Goal: Information Seeking & Learning: Learn about a topic

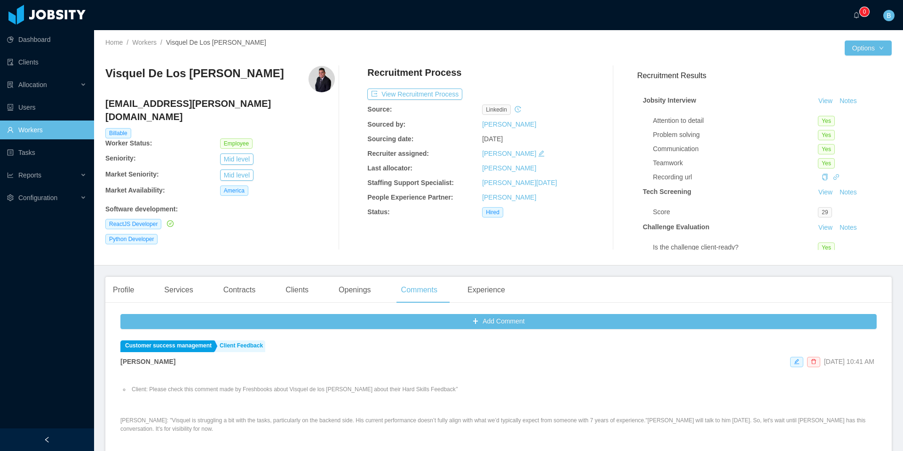
click at [33, 126] on link "Workers" at bounding box center [46, 129] width 79 height 19
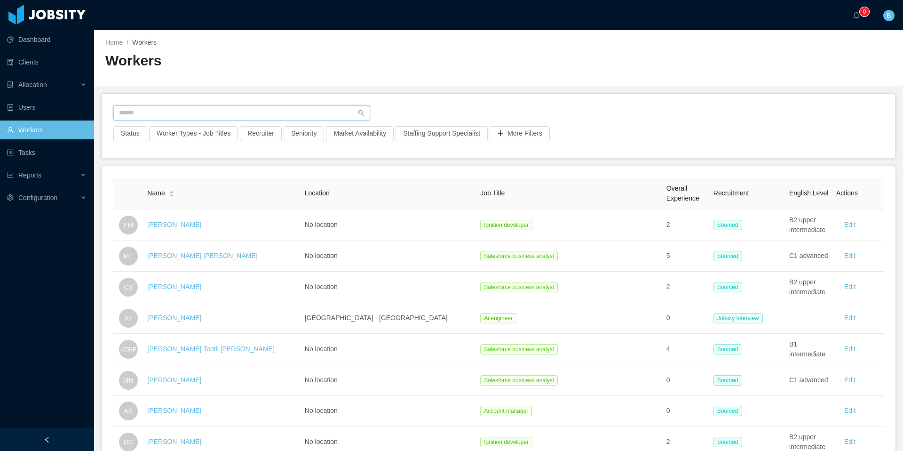
click at [236, 112] on input "text" at bounding box center [241, 112] width 257 height 15
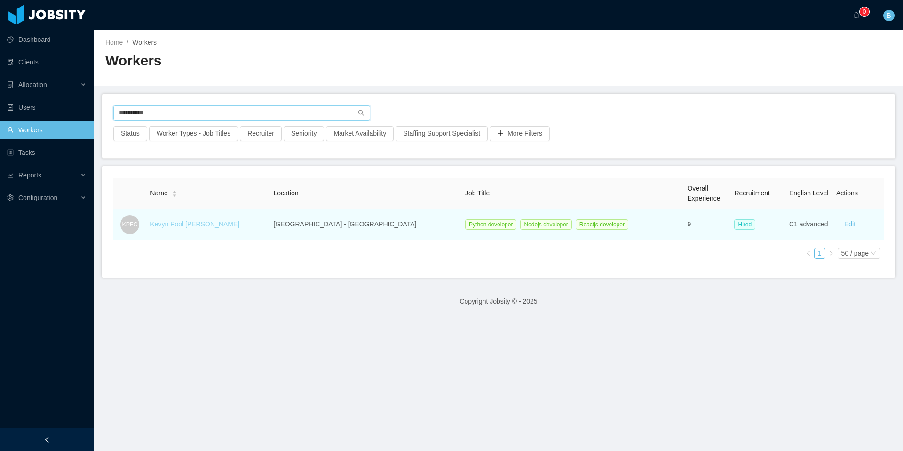
type input "**********"
click at [205, 222] on link "Kevyn Pool Franco Caldas" at bounding box center [194, 224] width 89 height 8
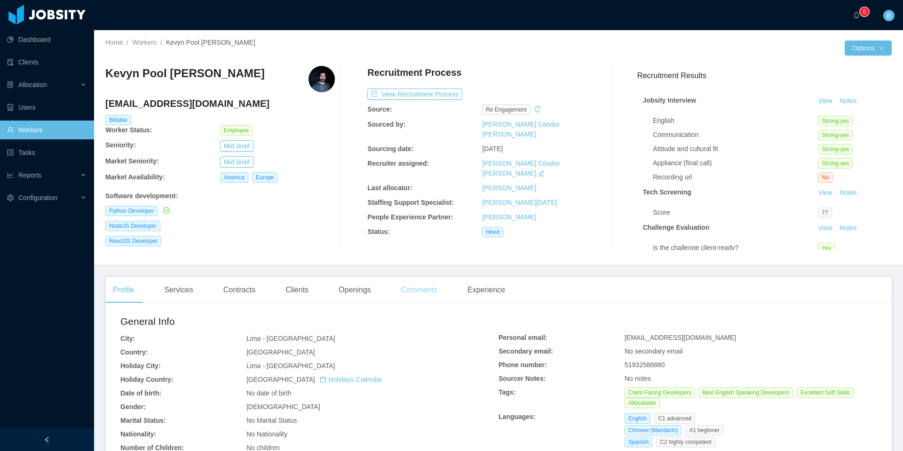
click at [423, 288] on div "Comments" at bounding box center [419, 290] width 51 height 26
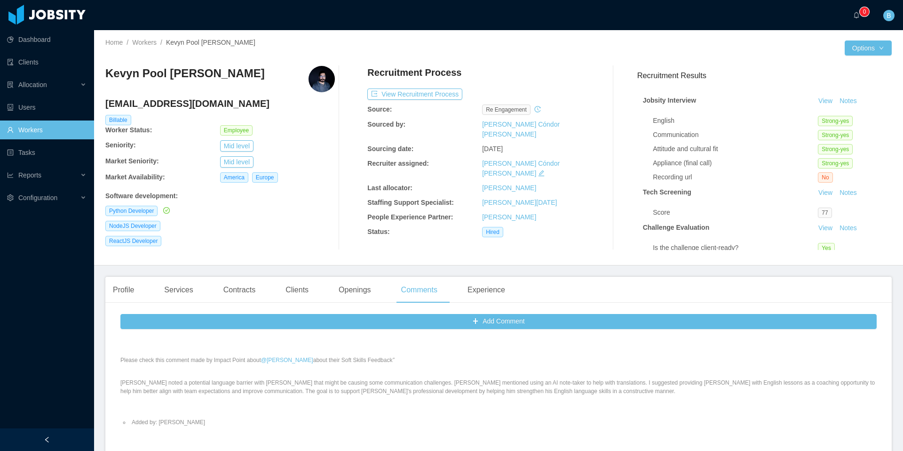
scroll to position [105, 0]
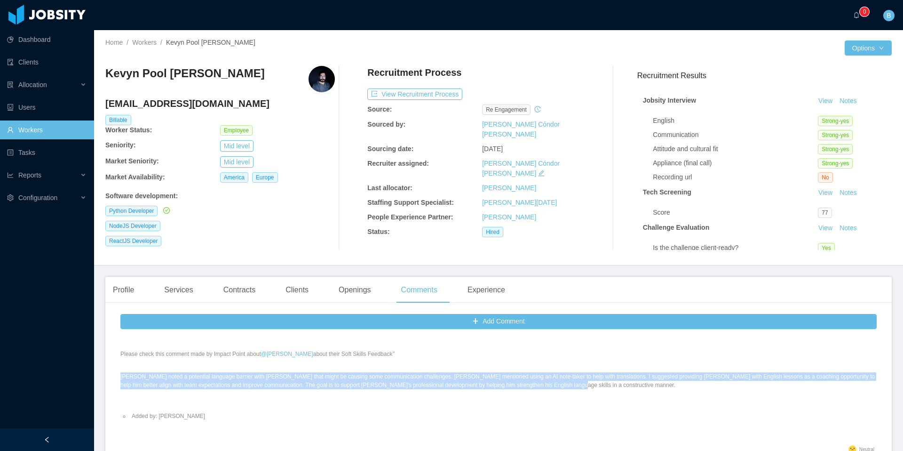
drag, startPoint x: 626, startPoint y: 382, endPoint x: 111, endPoint y: 377, distance: 515.0
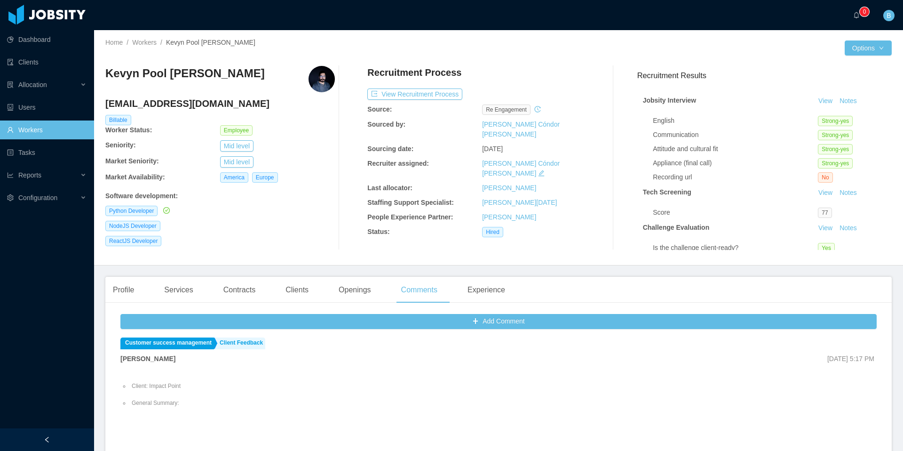
scroll to position [0, 0]
click at [295, 288] on div "Clients" at bounding box center [297, 290] width 38 height 26
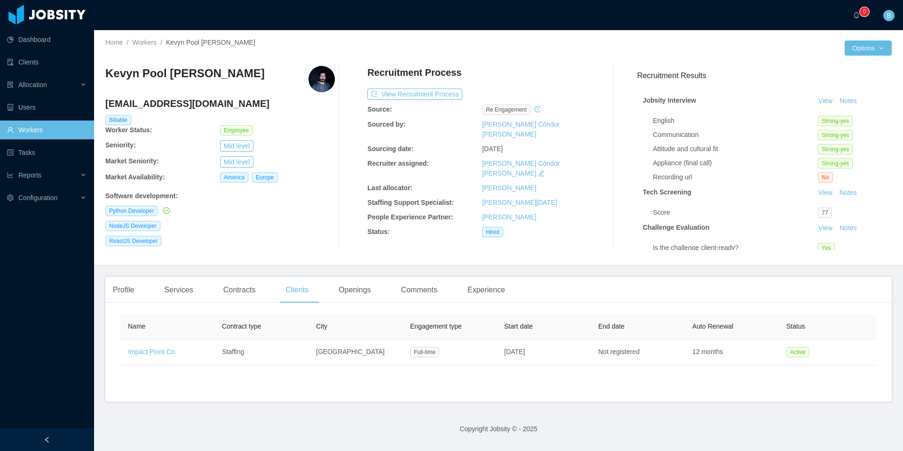
drag, startPoint x: 422, startPoint y: 389, endPoint x: 404, endPoint y: 403, distance: 22.8
click at [182, 414] on main "Home / Workers / Kevyn Pool Franco Caldas / Options Kevyn Pool Franco Caldas ke…" at bounding box center [498, 240] width 809 height 420
click at [31, 127] on link "Workers" at bounding box center [46, 129] width 79 height 19
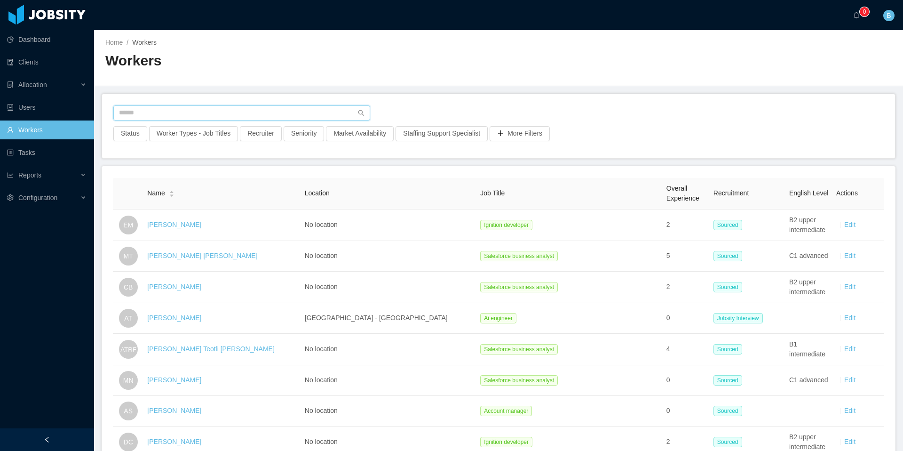
click at [183, 111] on input "text" at bounding box center [241, 112] width 257 height 15
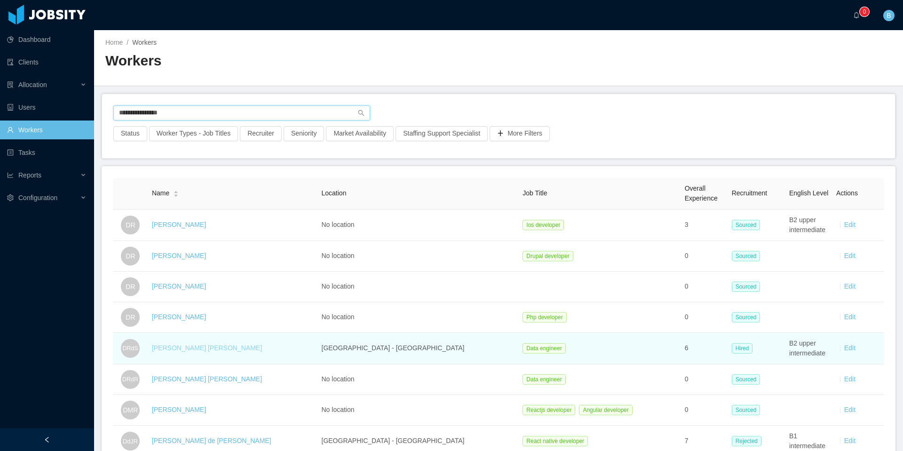
type input "**********"
click at [221, 347] on link "Daniel Rodrigues de Sousa" at bounding box center [207, 348] width 110 height 8
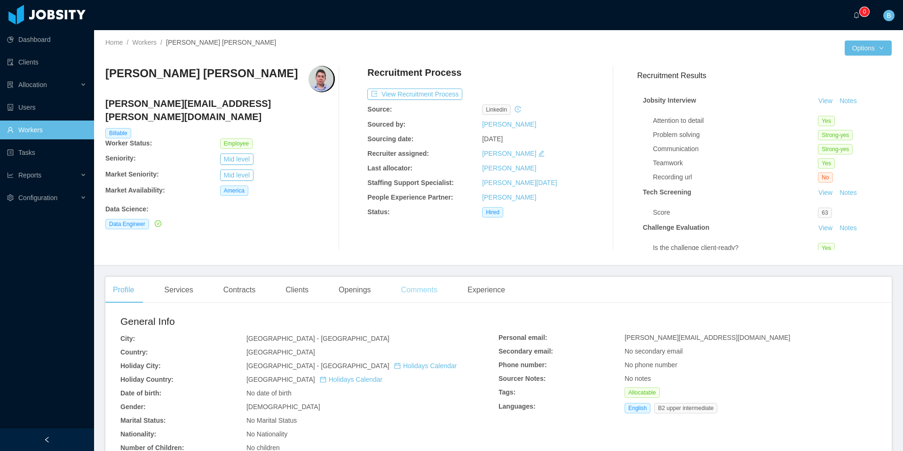
click at [438, 290] on div "Comments" at bounding box center [419, 290] width 51 height 26
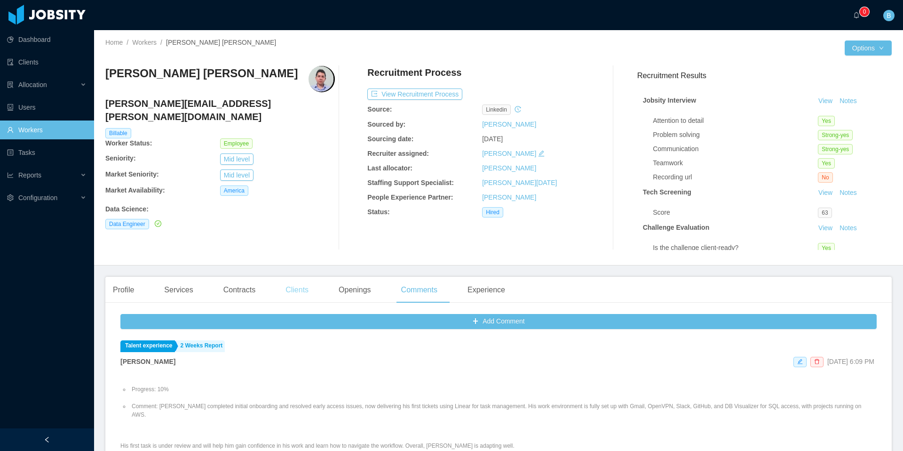
click at [287, 292] on div "Clients" at bounding box center [297, 290] width 38 height 26
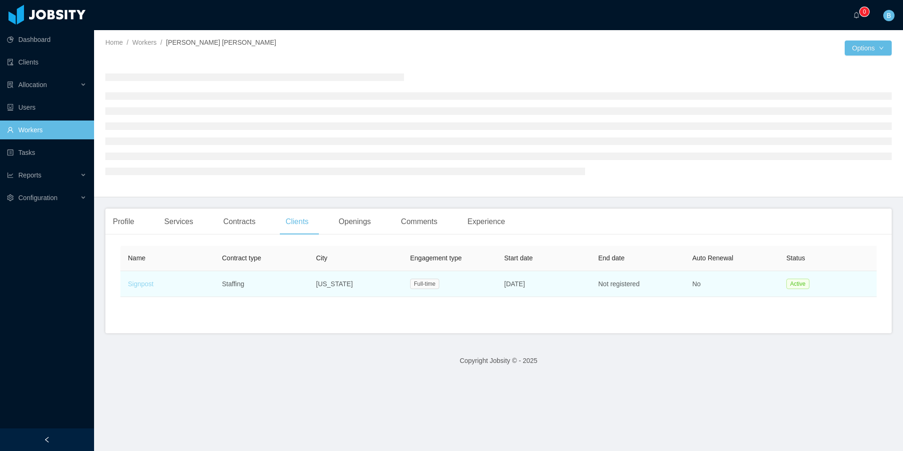
click at [151, 285] on link "Signpost" at bounding box center [140, 284] width 25 height 8
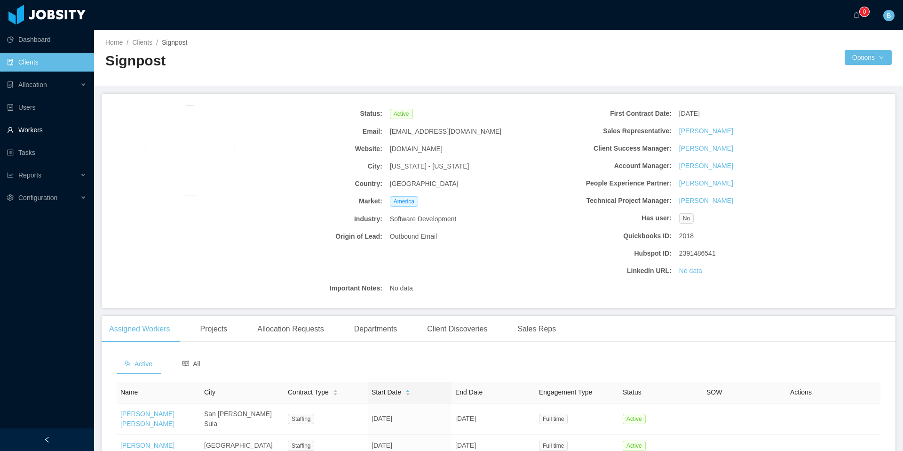
click at [36, 127] on link "Workers" at bounding box center [46, 129] width 79 height 19
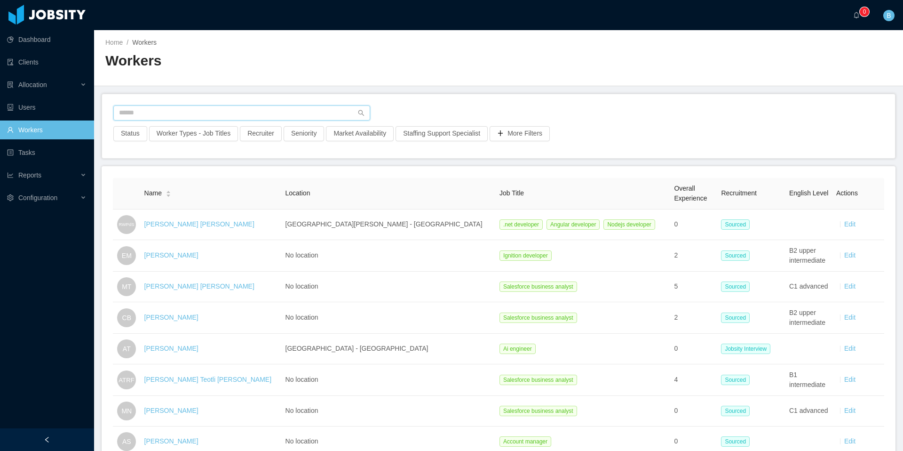
click at [214, 111] on input "text" at bounding box center [241, 112] width 257 height 15
type input "**********"
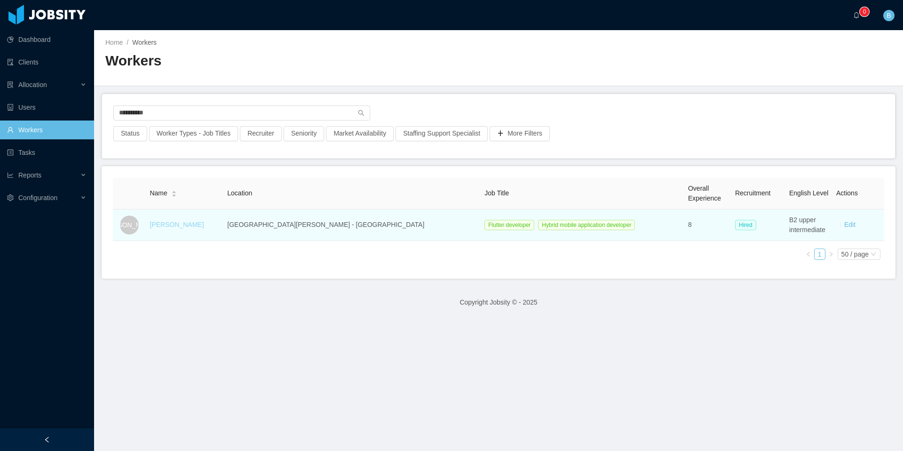
click at [182, 227] on link "Juan Ozuna" at bounding box center [177, 225] width 54 height 8
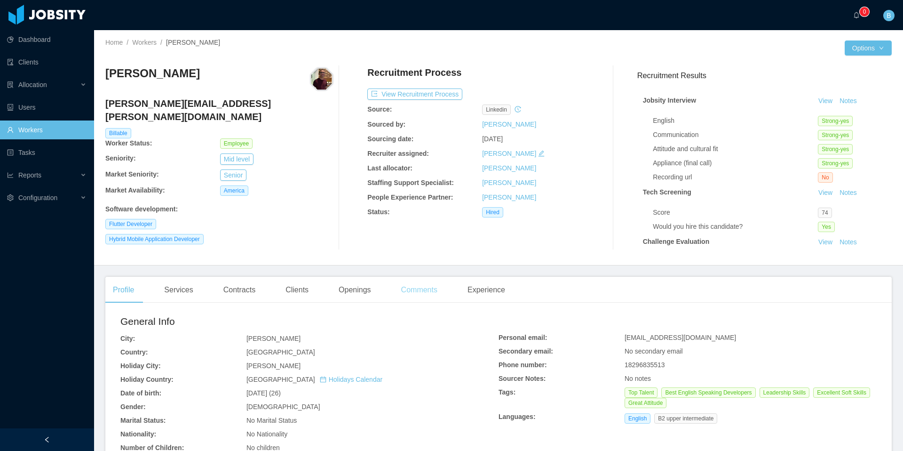
click at [432, 293] on div "Comments" at bounding box center [419, 290] width 51 height 26
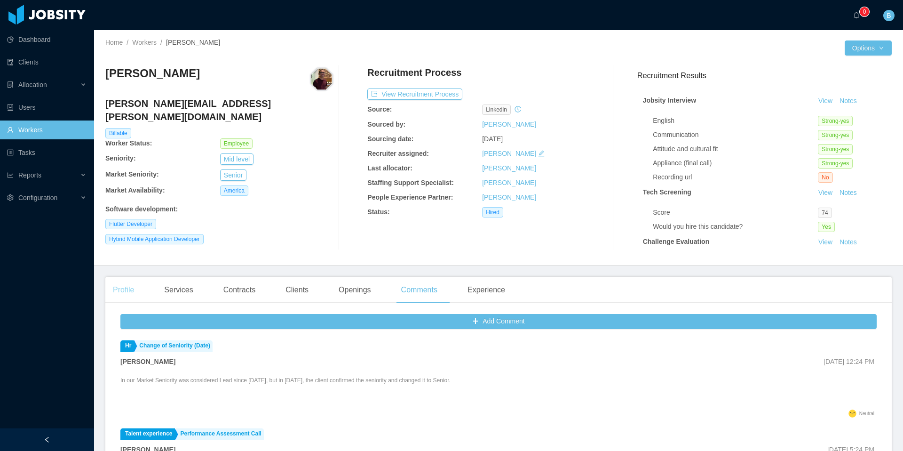
click at [121, 288] on div "Profile" at bounding box center [123, 290] width 36 height 26
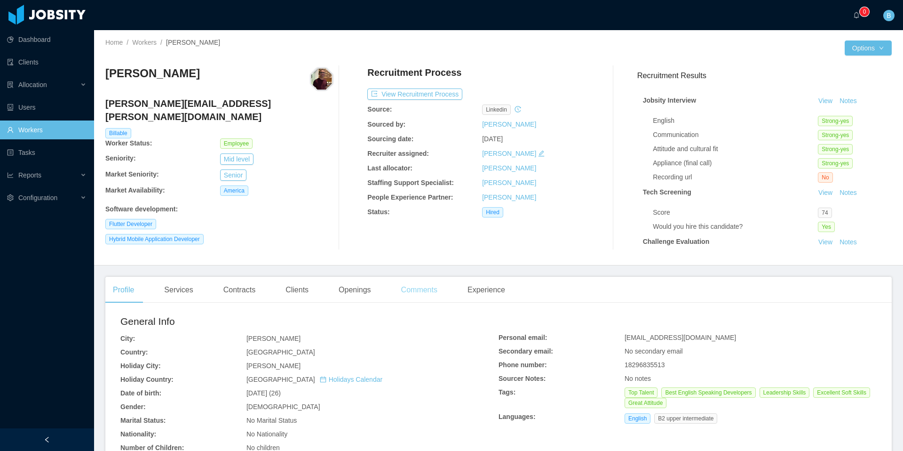
click at [431, 291] on div "Comments" at bounding box center [419, 290] width 51 height 26
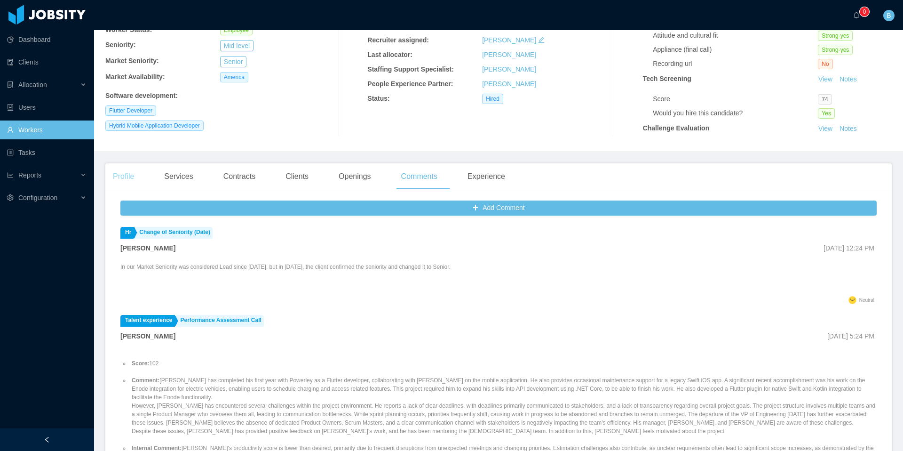
scroll to position [107, 0]
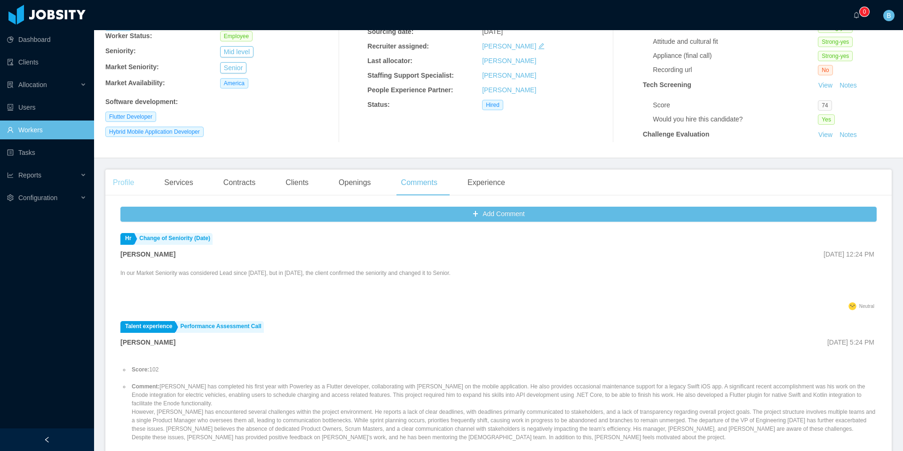
click at [123, 183] on div "Profile" at bounding box center [123, 182] width 36 height 26
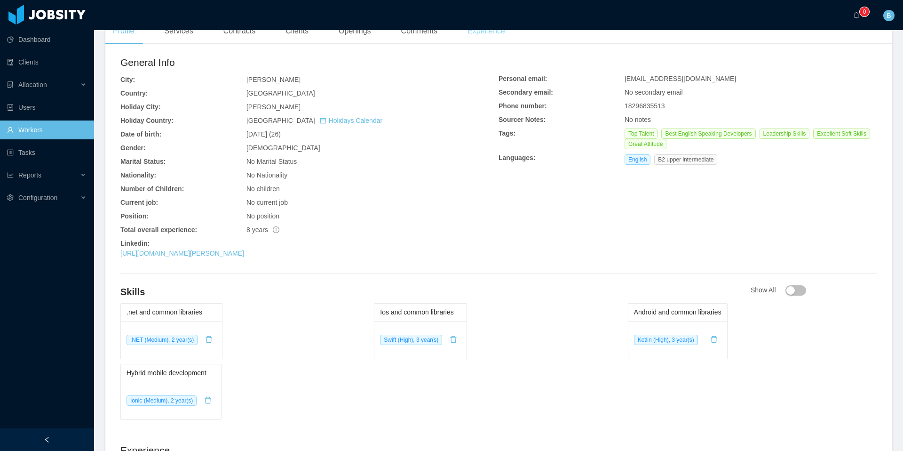
scroll to position [210, 0]
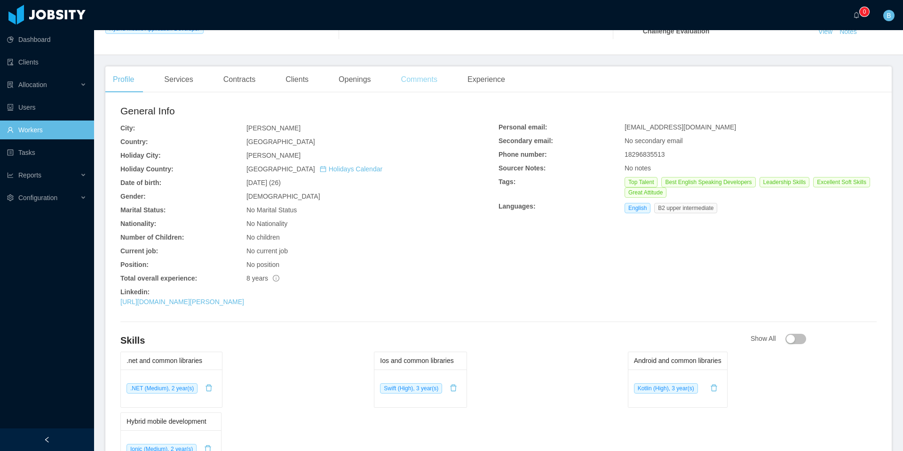
click at [410, 80] on div "Comments" at bounding box center [419, 79] width 51 height 26
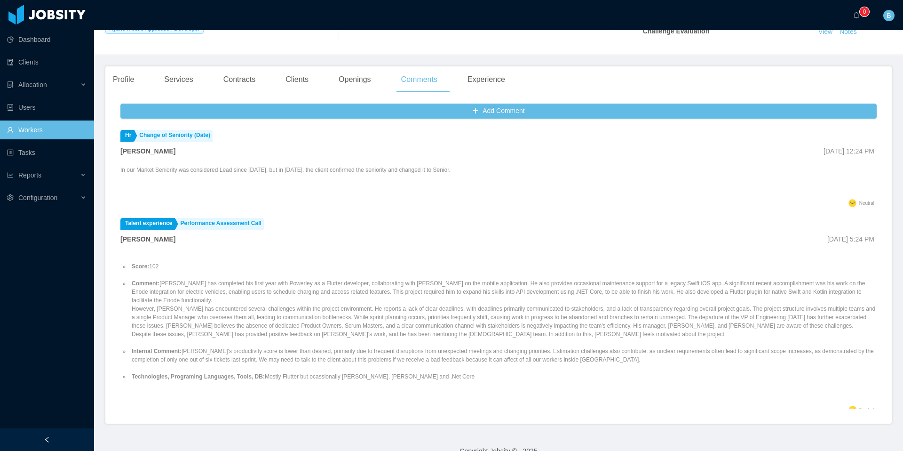
scroll to position [18, 0]
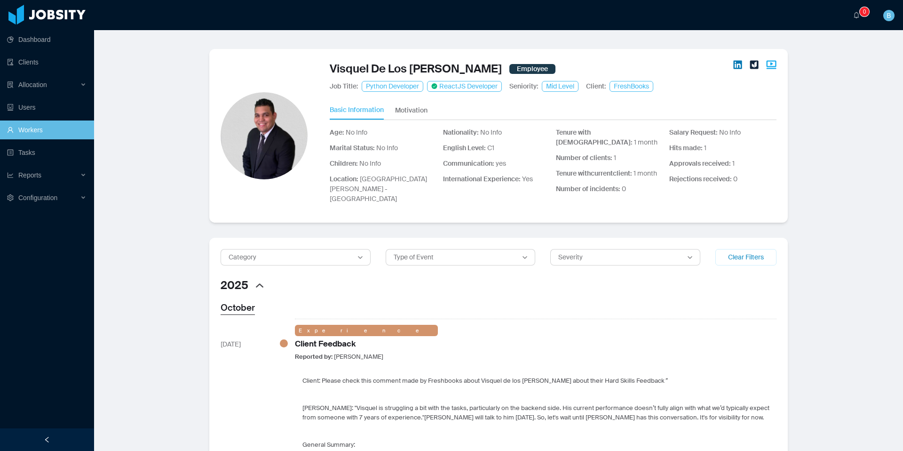
scroll to position [812, 0]
